Goal: Information Seeking & Learning: Learn about a topic

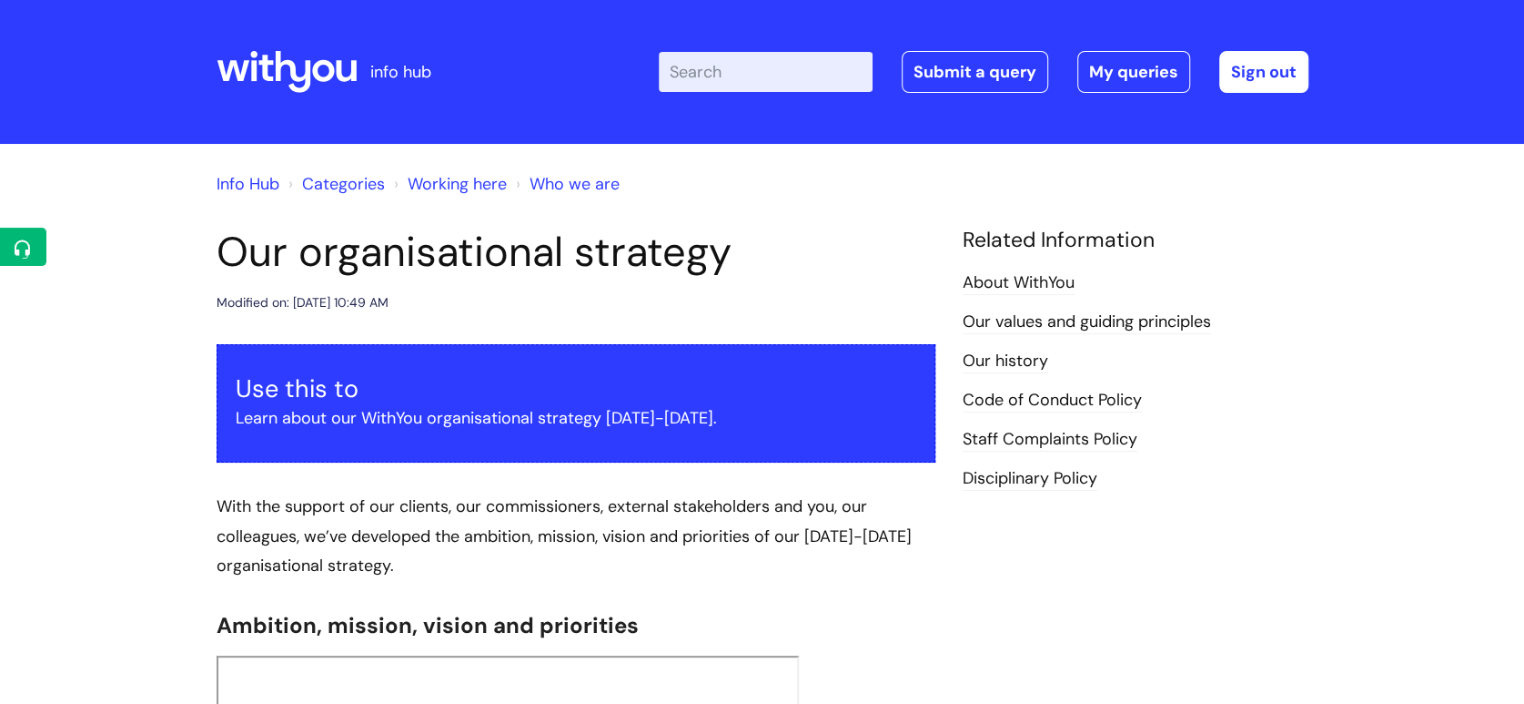
click at [726, 77] on input "Enter your search term here..." at bounding box center [766, 72] width 214 height 40
type input "appraisals"
click button "Search" at bounding box center [0, 0] width 0 height 0
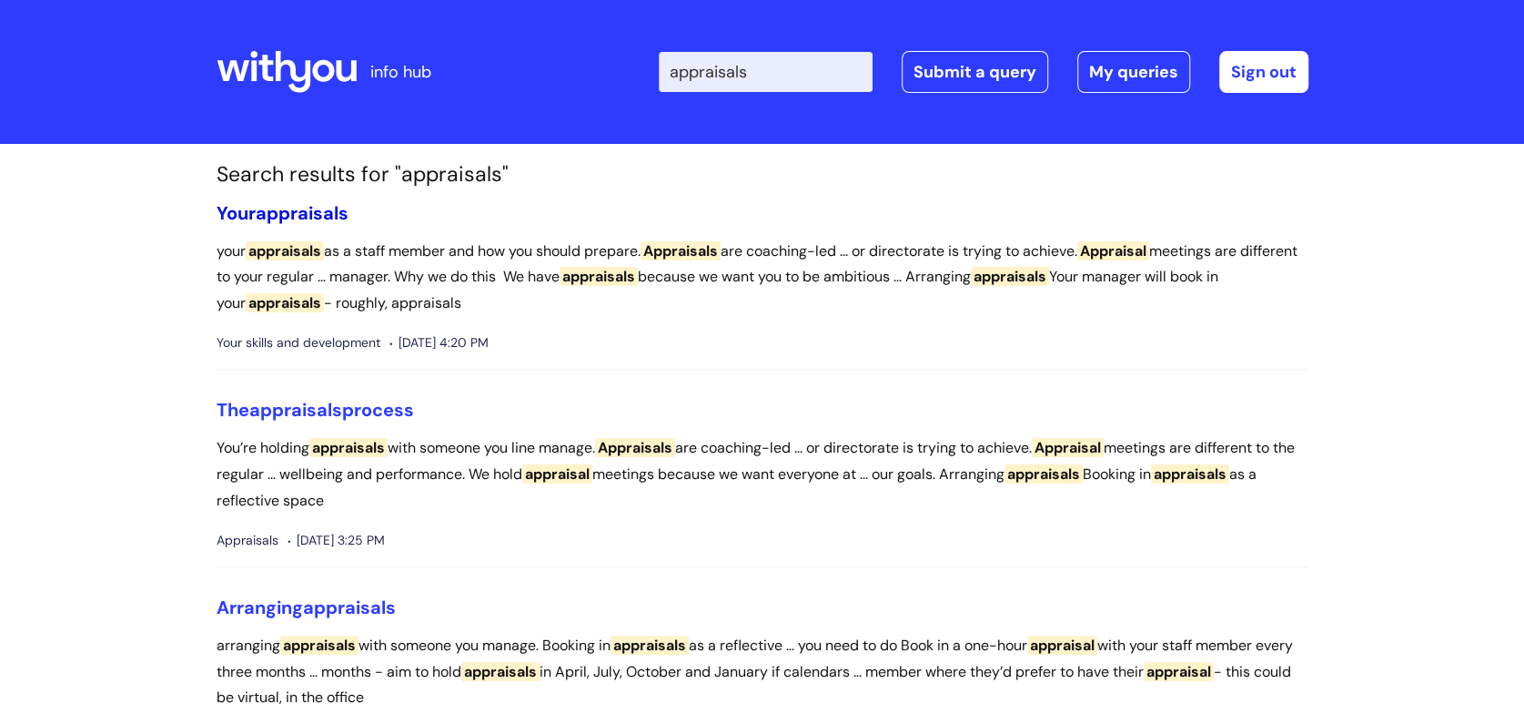
click at [283, 219] on span "appraisals" at bounding box center [302, 213] width 93 height 24
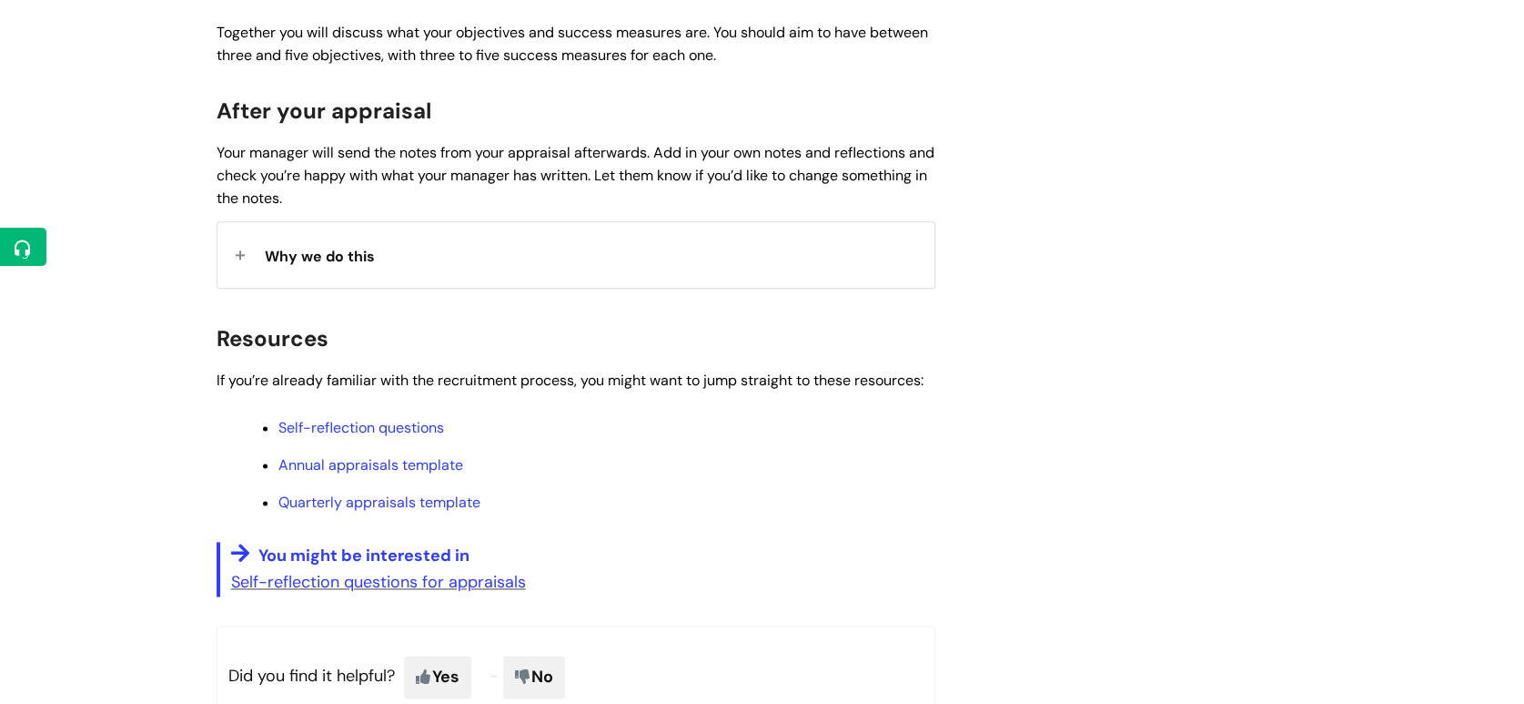
scroll to position [1357, 0]
click at [511, 275] on div "Why we do this" at bounding box center [576, 255] width 717 height 65
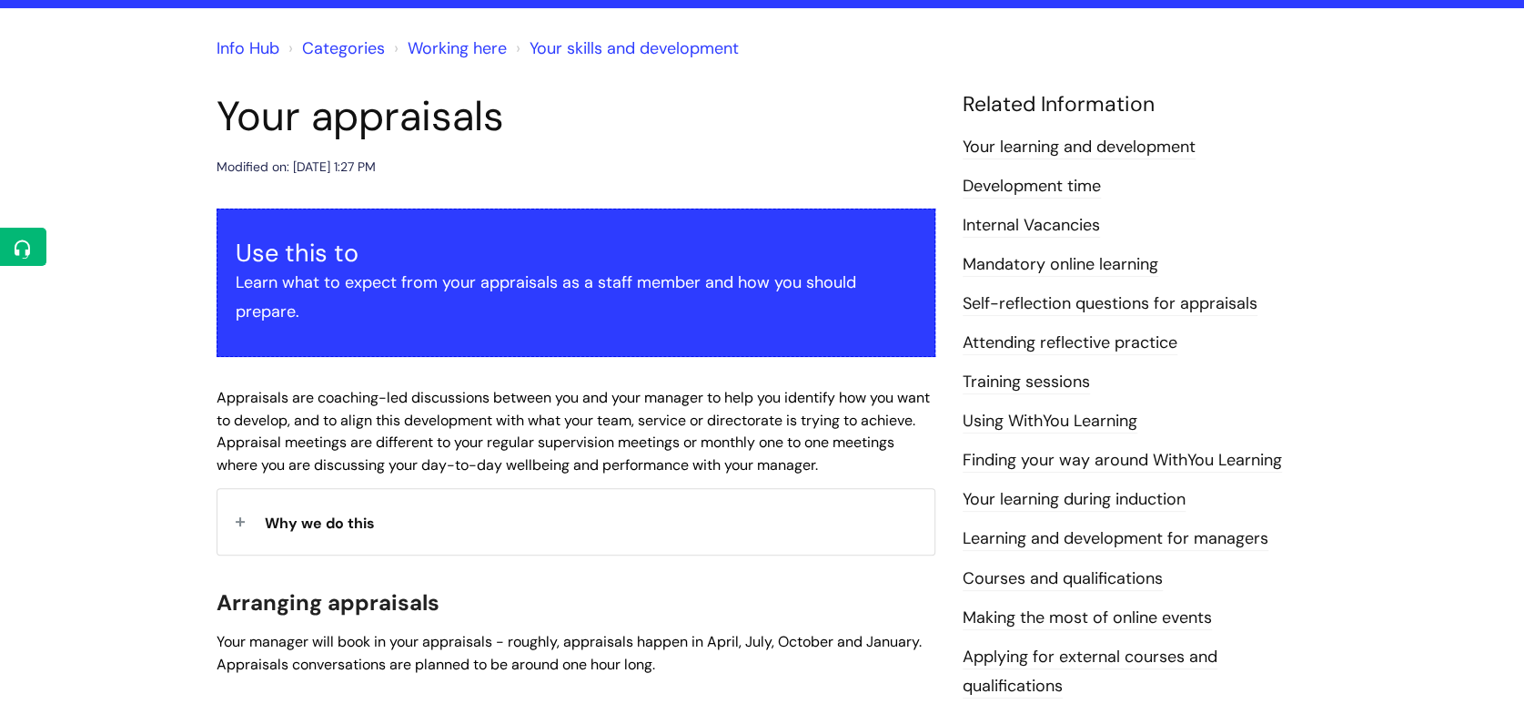
scroll to position [0, 0]
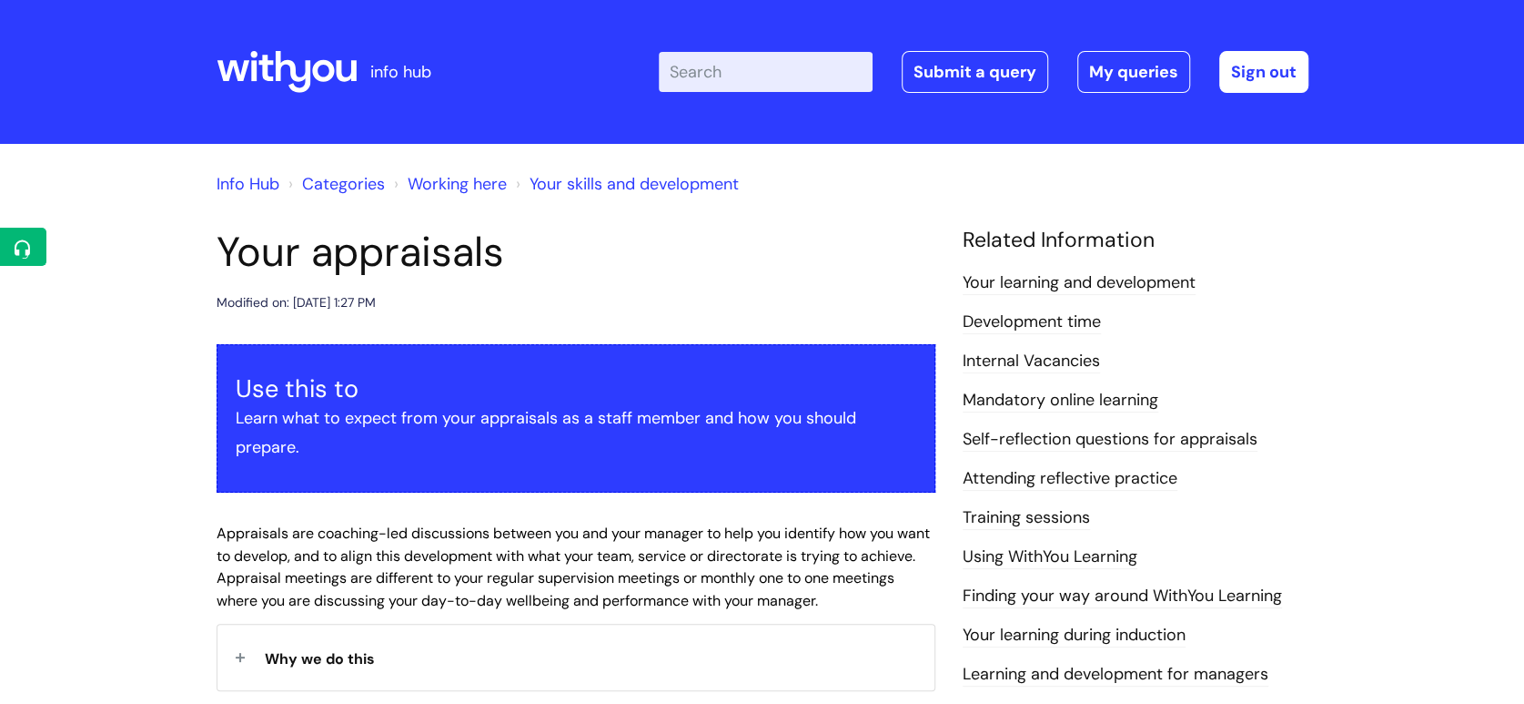
click at [763, 63] on input "Enter your search term here..." at bounding box center [766, 72] width 214 height 40
drag, startPoint x: 763, startPoint y: 63, endPoint x: 748, endPoint y: 63, distance: 14.6
click at [748, 63] on input "Enter your search term here..." at bounding box center [766, 72] width 214 height 40
type input "appraisa"
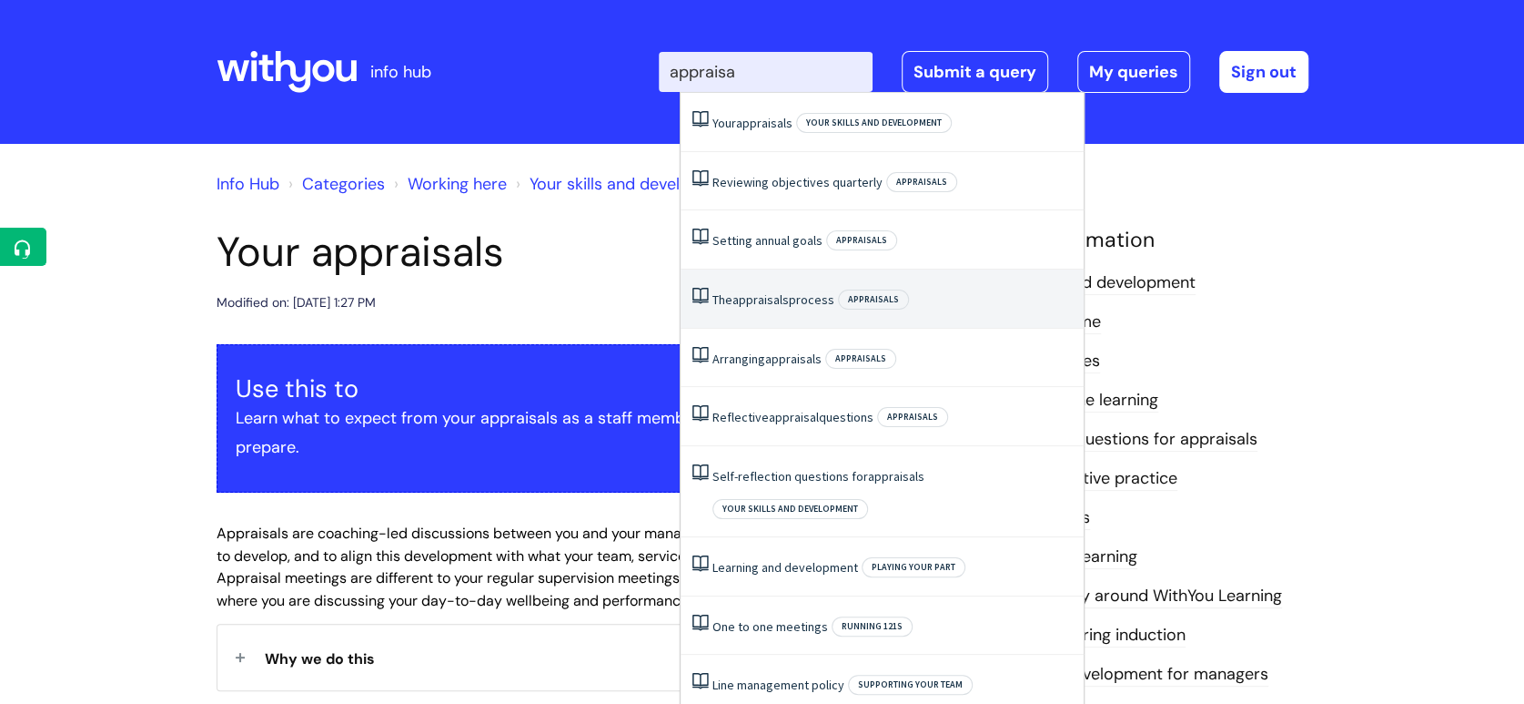
click at [785, 290] on li "The appraisals process Appraisals" at bounding box center [882, 298] width 403 height 59
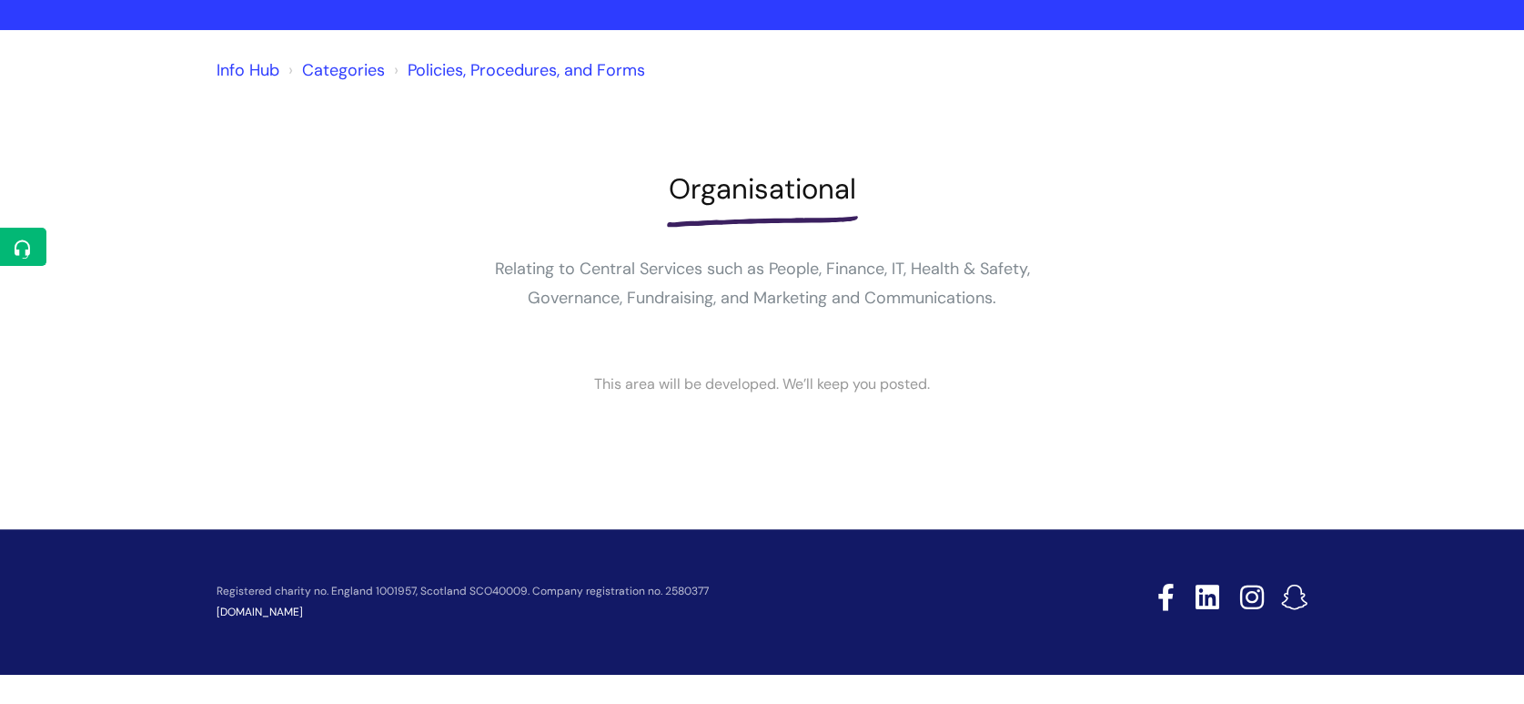
scroll to position [27, 0]
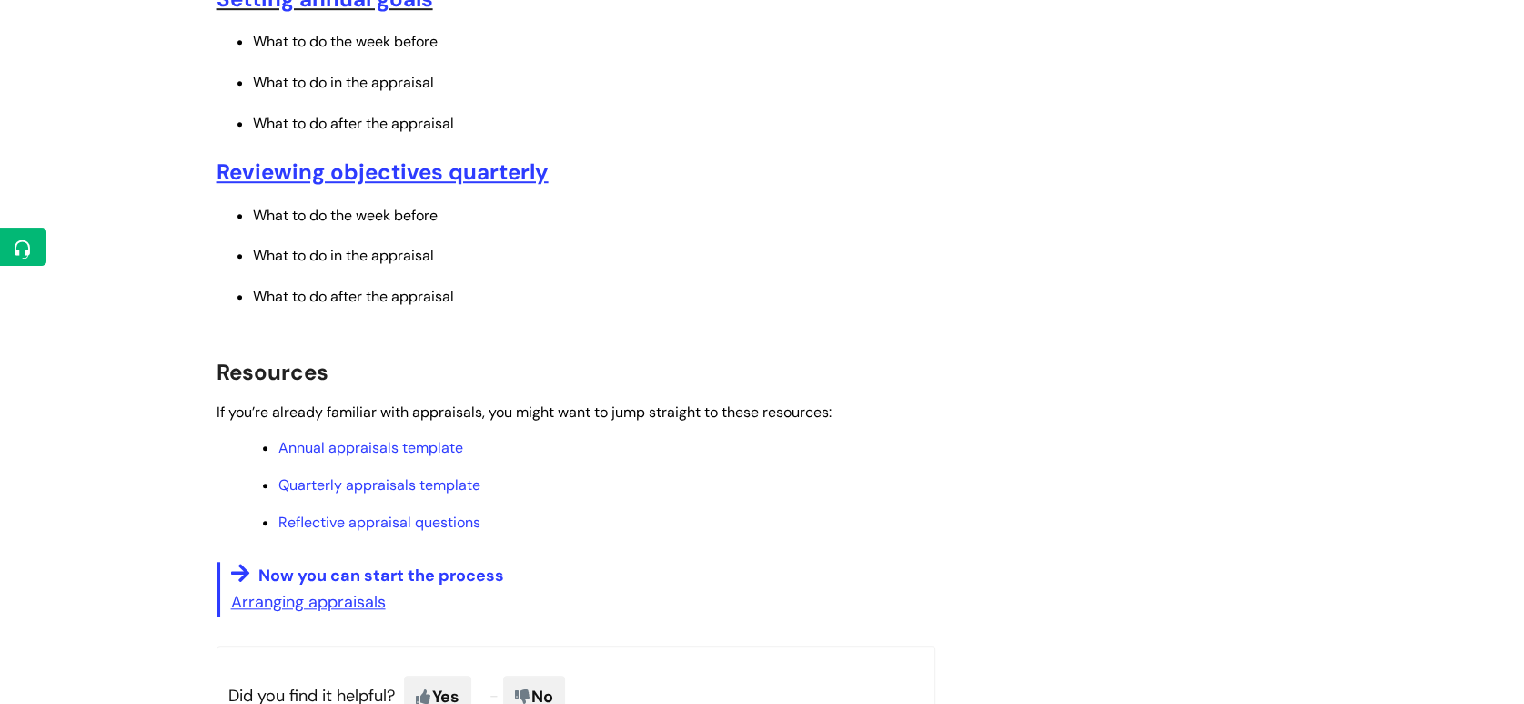
scroll to position [935, 0]
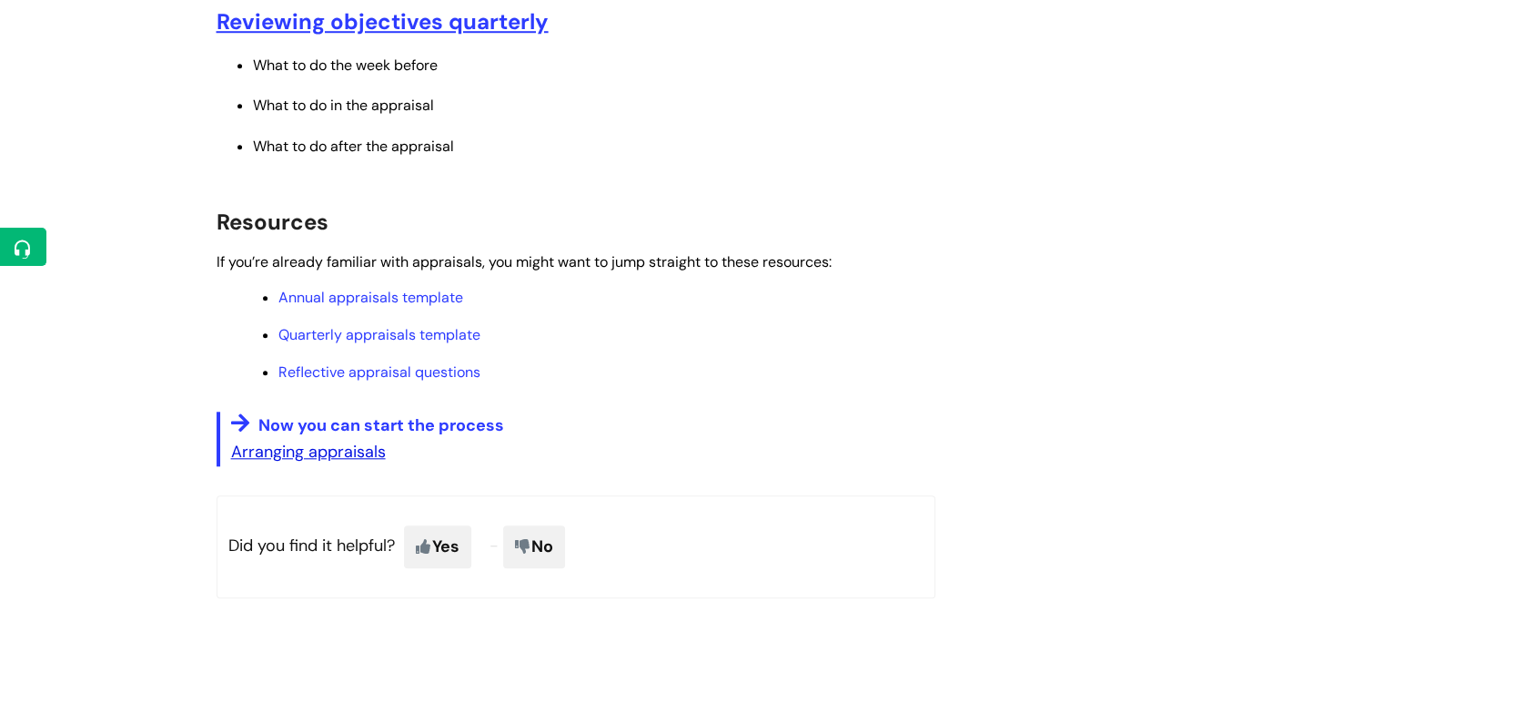
click at [362, 446] on u "Arranging appraisals" at bounding box center [308, 452] width 155 height 22
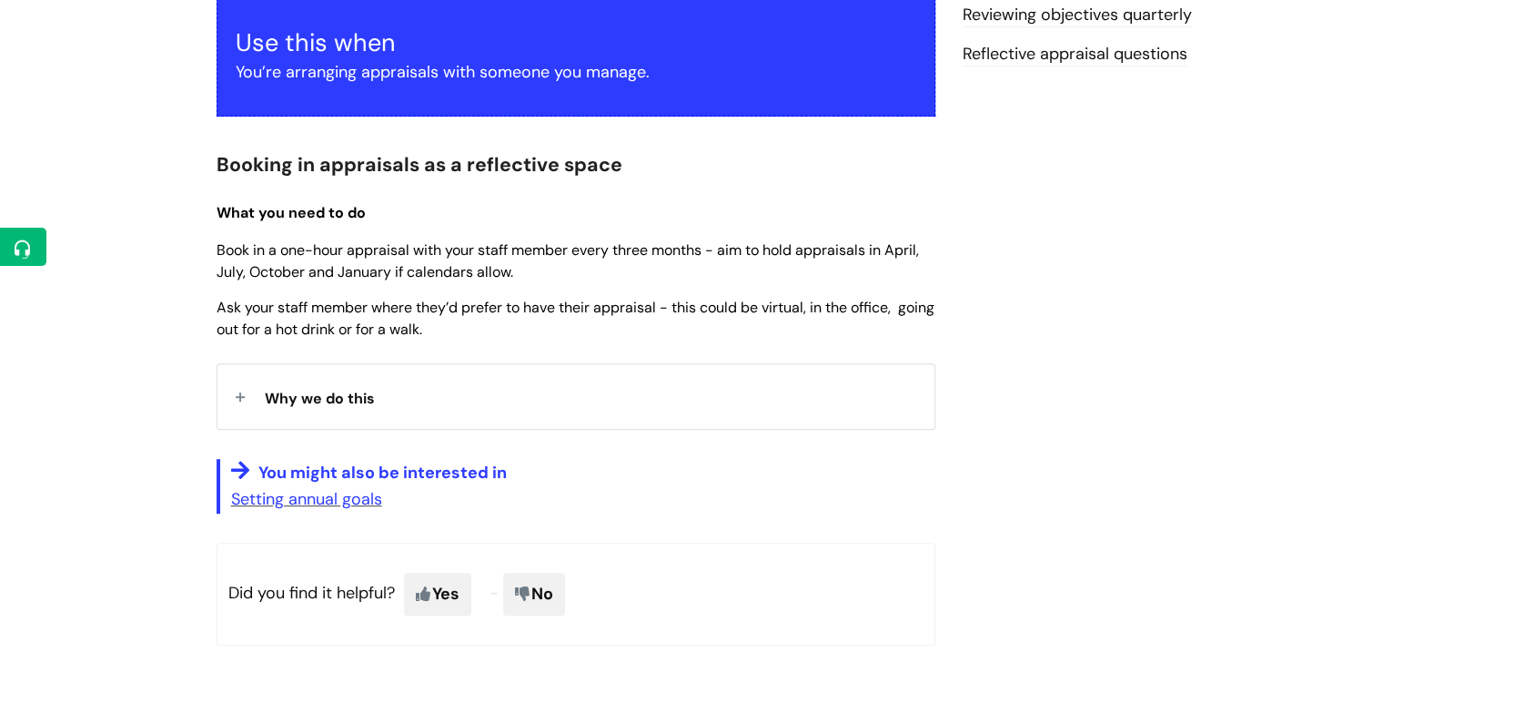
scroll to position [334, 0]
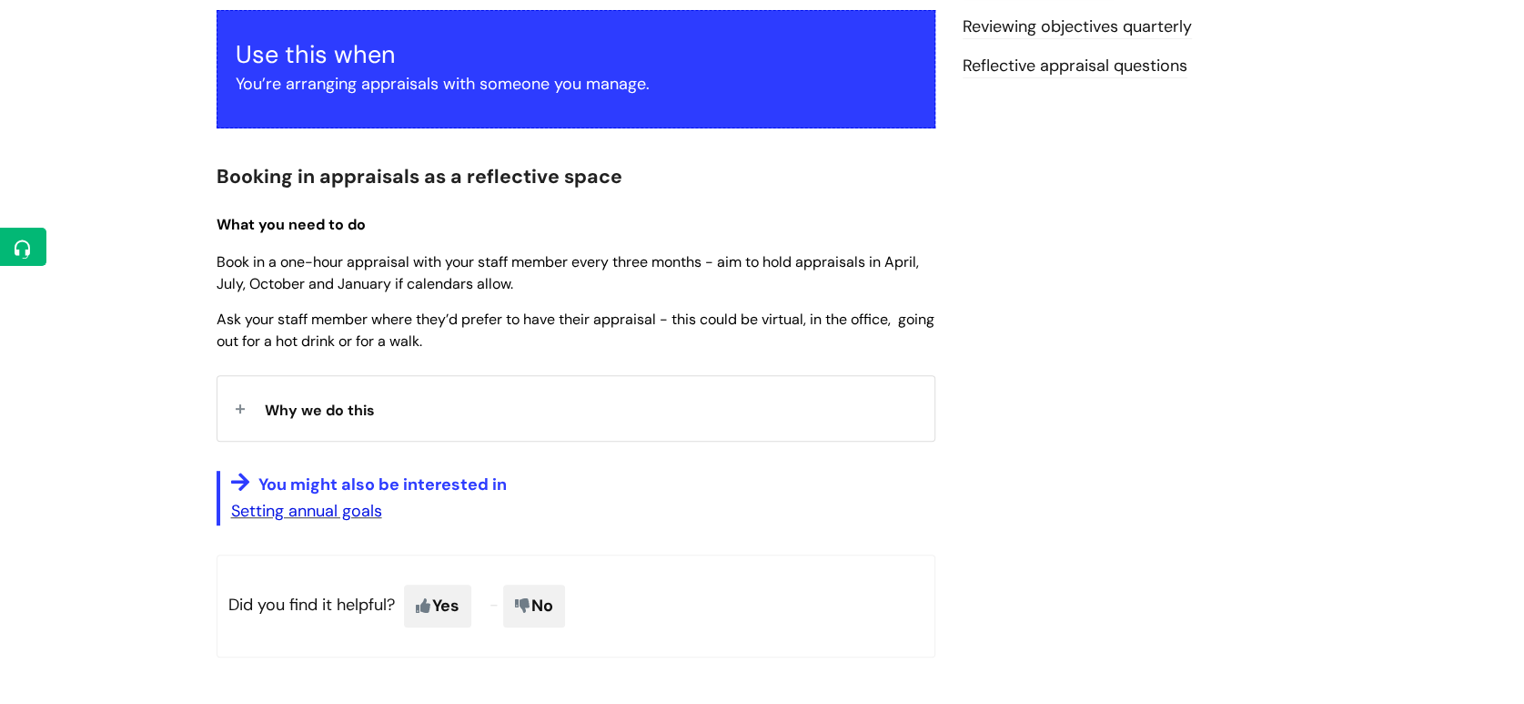
click at [359, 512] on link "Setting annual goals" at bounding box center [306, 511] width 151 height 22
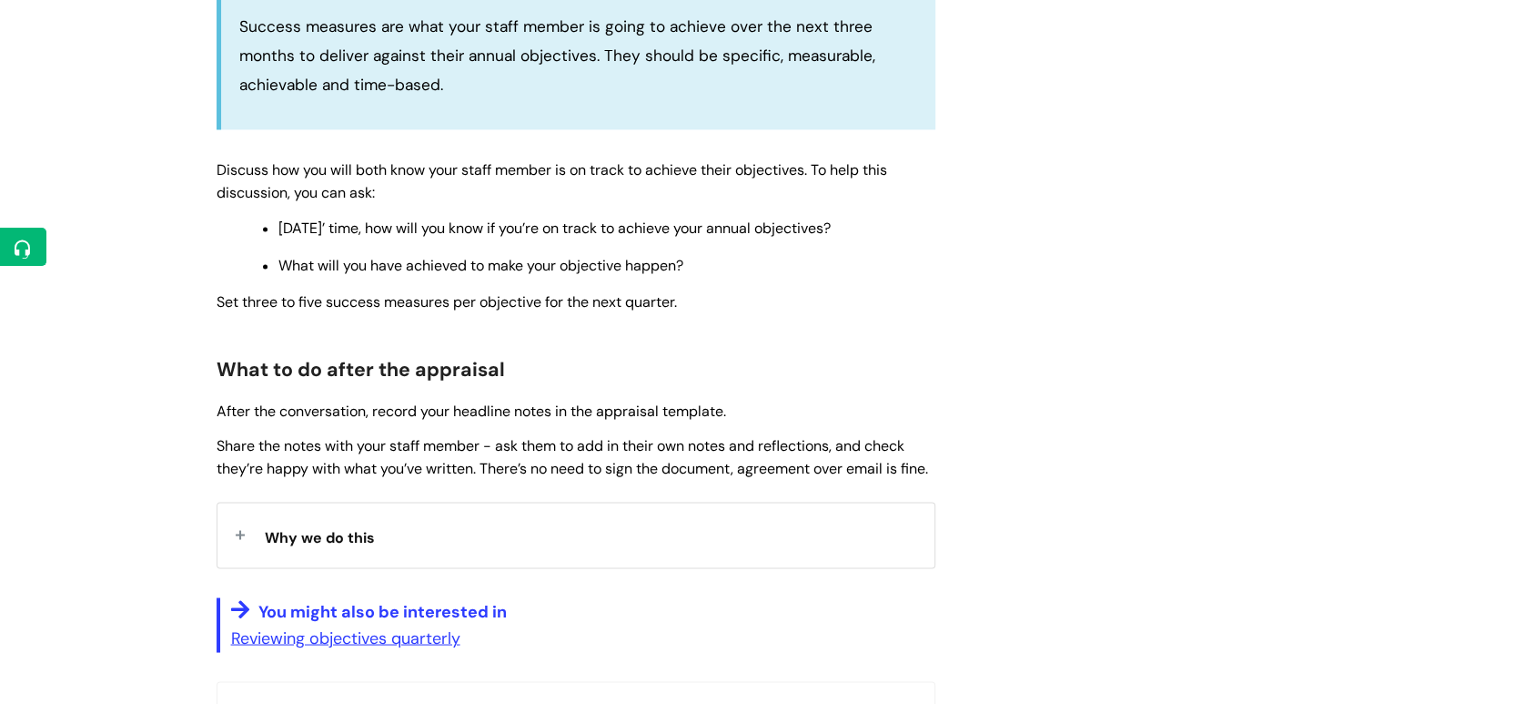
scroll to position [2010, 0]
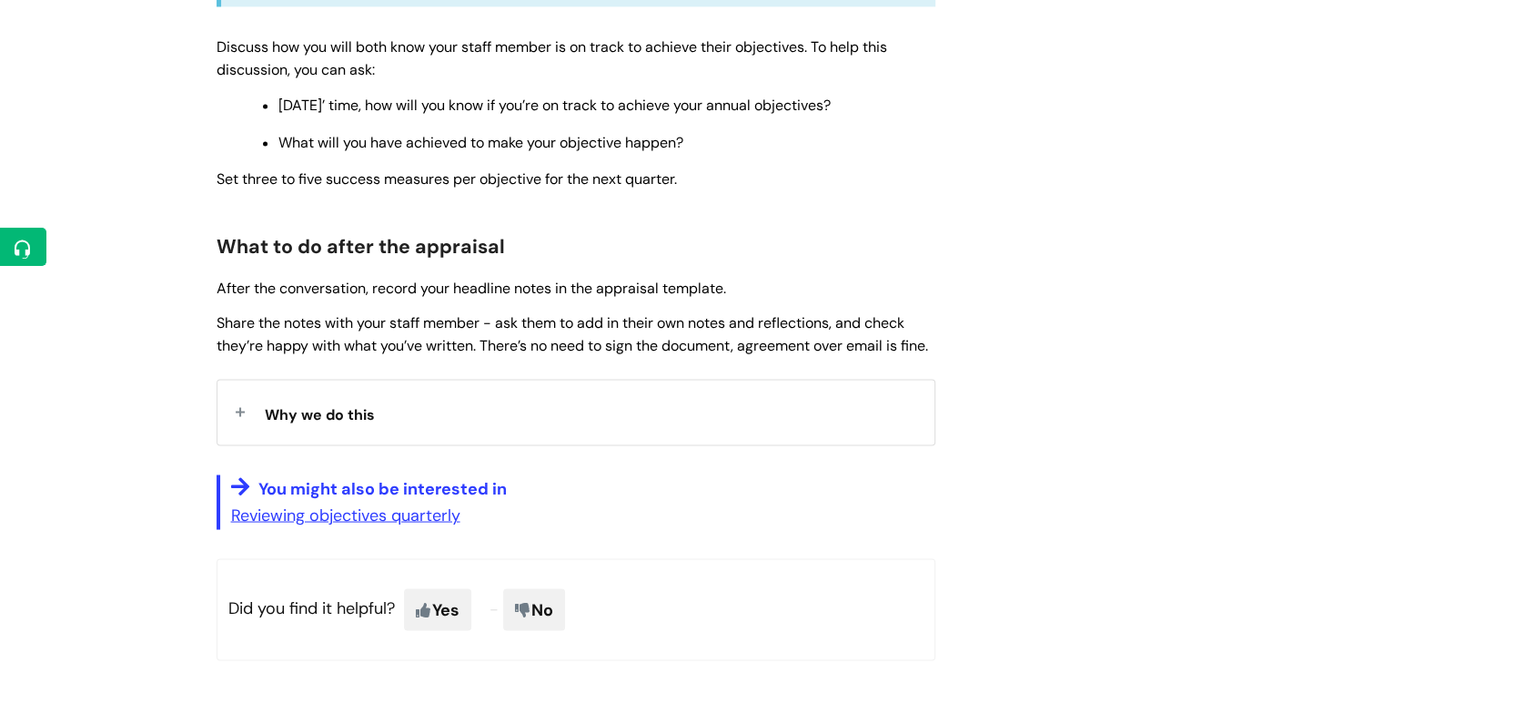
click at [653, 444] on div "Why we do this" at bounding box center [576, 412] width 717 height 65
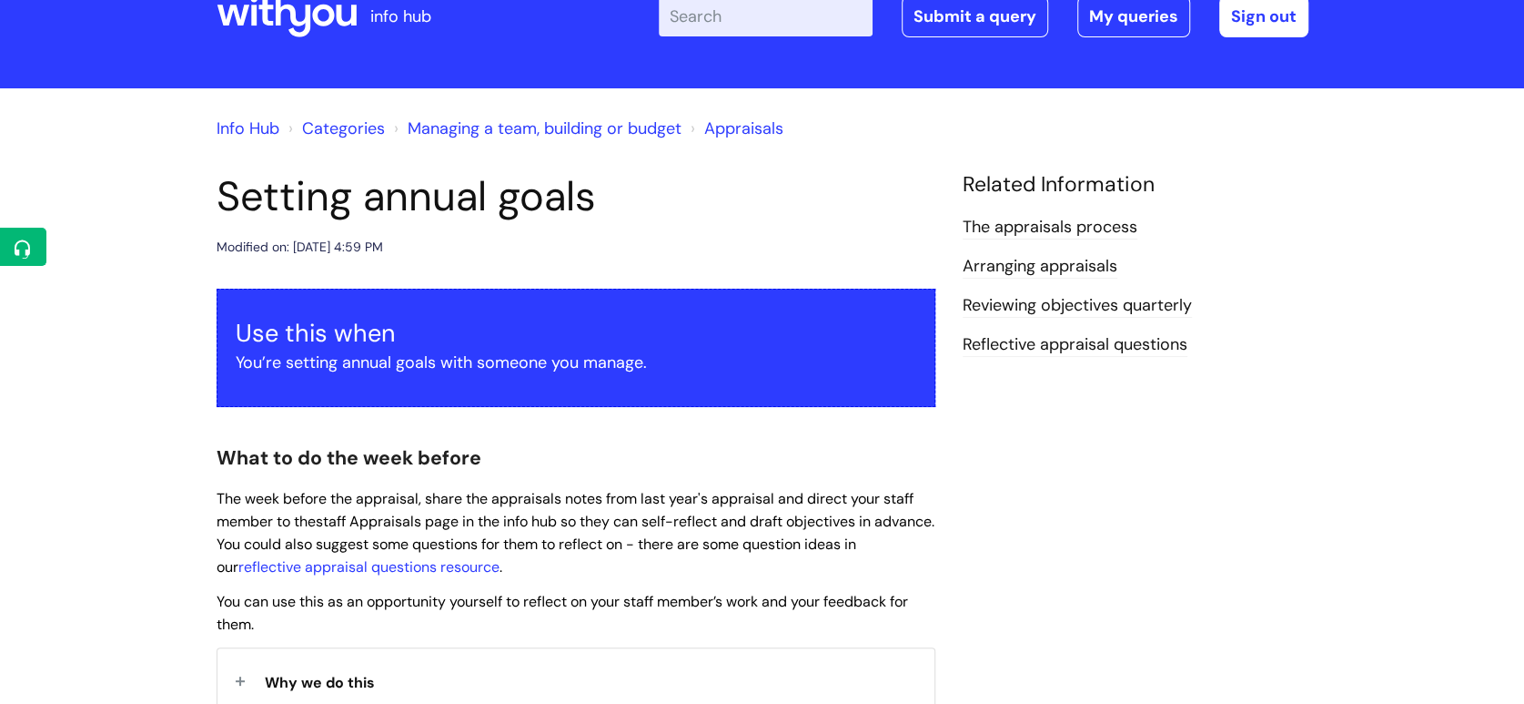
scroll to position [55, 0]
